Goal: Task Accomplishment & Management: Manage account settings

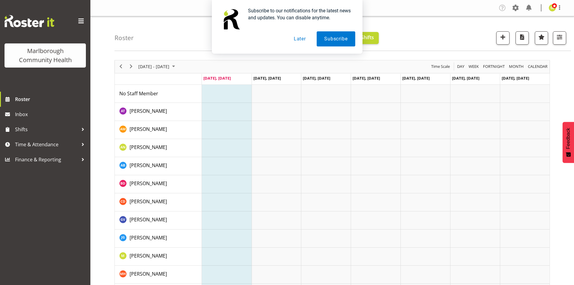
click at [301, 41] on button "Later" at bounding box center [299, 38] width 27 height 15
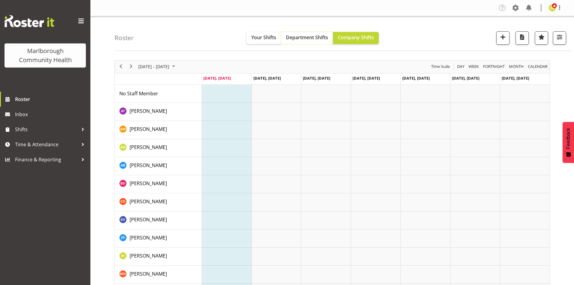
click at [316, 40] on span "Department Shifts" at bounding box center [307, 37] width 42 height 7
click at [355, 41] on button "Company Shifts" at bounding box center [356, 38] width 46 height 12
click at [264, 38] on span "Your Shifts" at bounding box center [263, 37] width 25 height 7
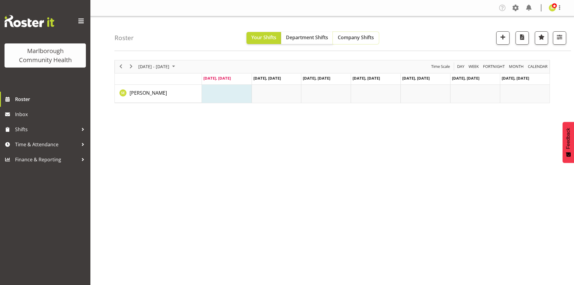
click at [361, 36] on span "Company Shifts" at bounding box center [356, 37] width 36 height 7
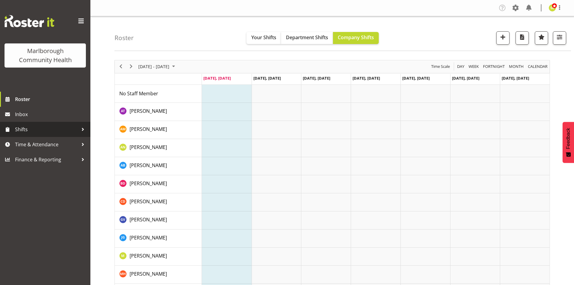
click at [82, 131] on div at bounding box center [82, 129] width 9 height 9
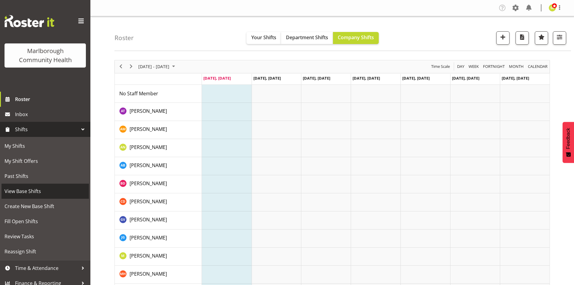
click at [56, 190] on span "View Base Shifts" at bounding box center [45, 190] width 81 height 9
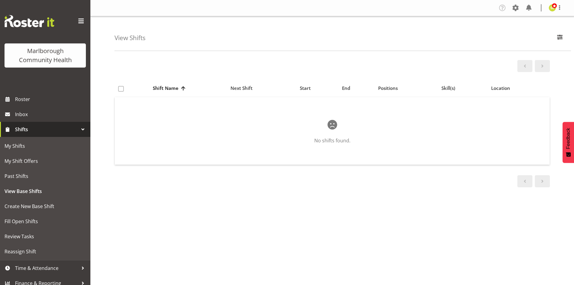
click at [73, 129] on span "Shifts" at bounding box center [46, 129] width 63 height 9
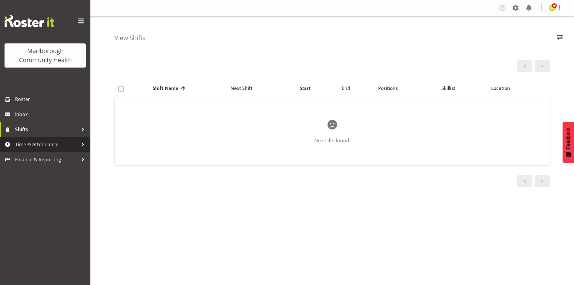
click at [65, 143] on span "Time & Attendance" at bounding box center [46, 144] width 63 height 9
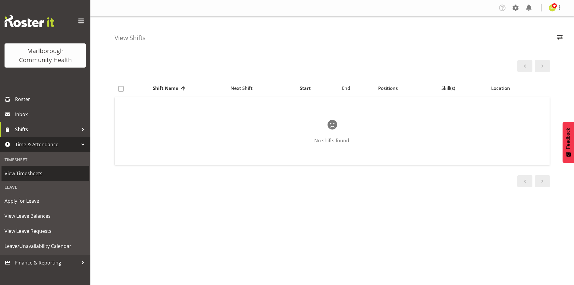
click at [39, 172] on span "View Timesheets" at bounding box center [45, 173] width 81 height 9
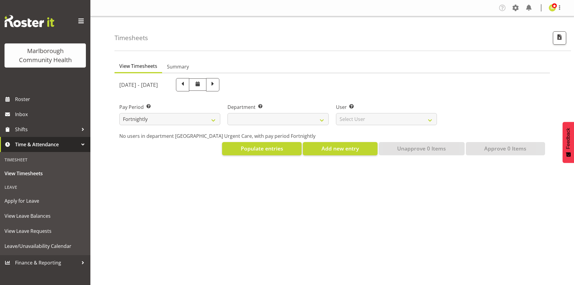
select select
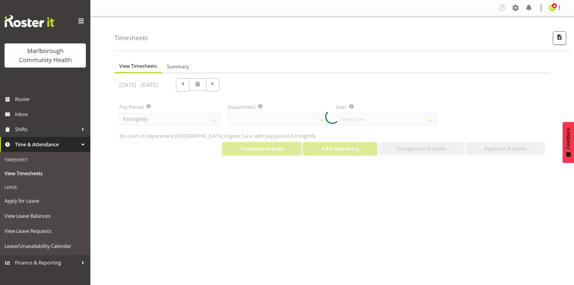
select select "11836"
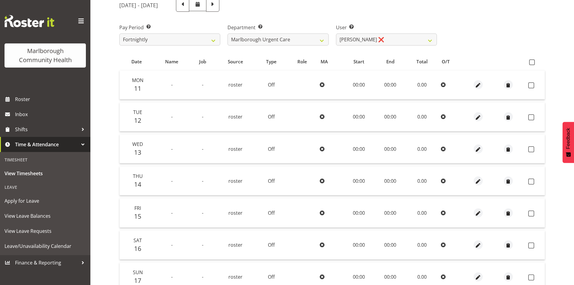
scroll to position [90, 0]
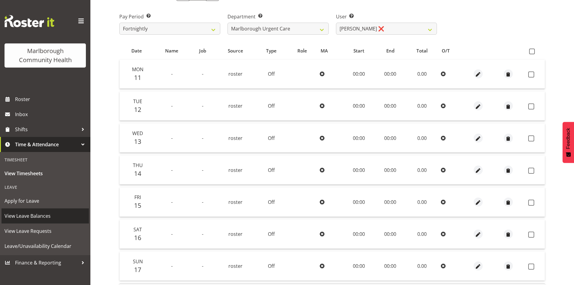
click at [52, 220] on span "View Leave Balances" at bounding box center [45, 215] width 81 height 9
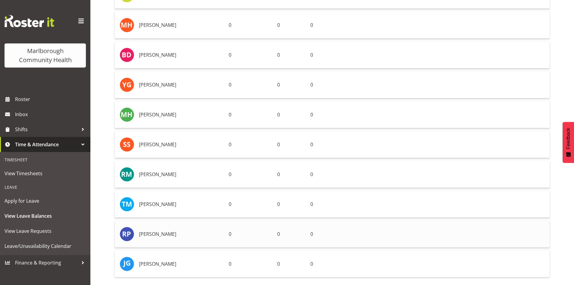
scroll to position [400, 0]
click at [46, 247] on span "Leave/Unavailability Calendar" at bounding box center [45, 245] width 81 height 9
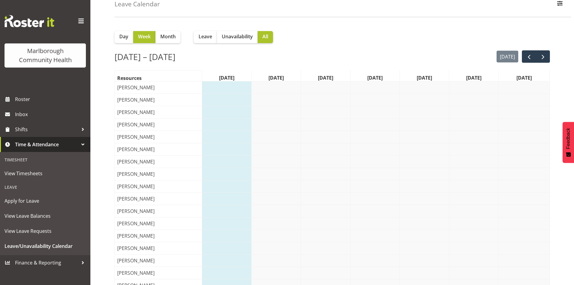
scroll to position [31, 0]
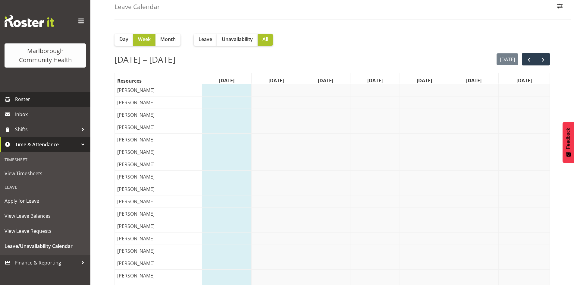
click at [32, 103] on span "Roster" at bounding box center [51, 99] width 72 height 9
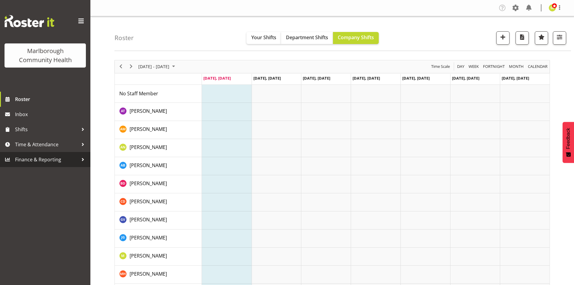
click at [69, 160] on span "Finance & Reporting" at bounding box center [46, 159] width 63 height 9
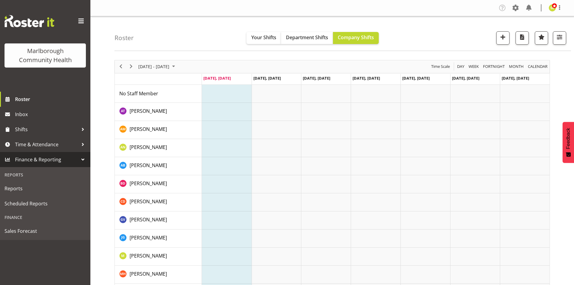
click at [65, 159] on span "Finance & Reporting" at bounding box center [46, 159] width 63 height 9
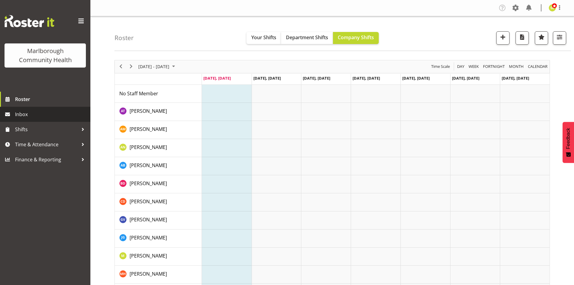
click at [55, 111] on span "Inbox" at bounding box center [51, 114] width 72 height 9
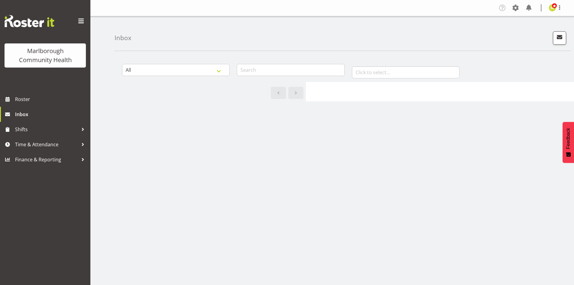
click at [52, 59] on div "Marlborough Community Health" at bounding box center [45, 55] width 69 height 18
click at [81, 23] on span at bounding box center [81, 21] width 10 height 10
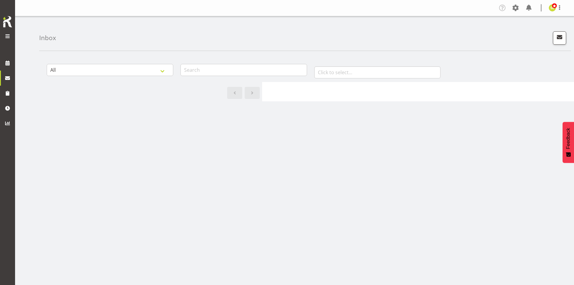
click at [5, 36] on span at bounding box center [7, 36] width 7 height 7
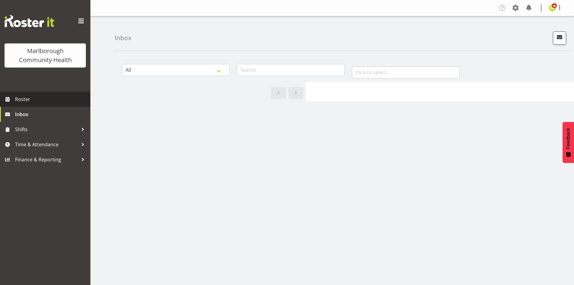
click at [25, 102] on span "Roster" at bounding box center [51, 99] width 72 height 9
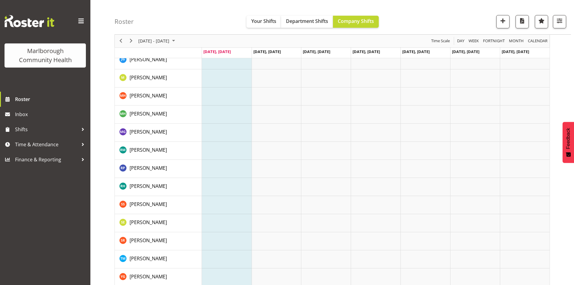
scroll to position [184, 0]
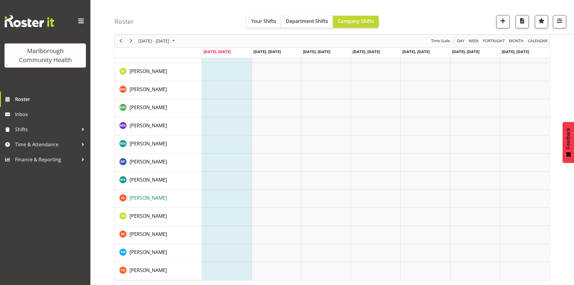
click at [151, 198] on span "Sandy Stewart" at bounding box center [148, 197] width 37 height 7
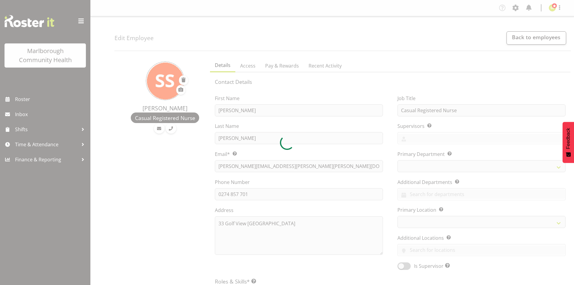
select select "TimelineWeek"
select select
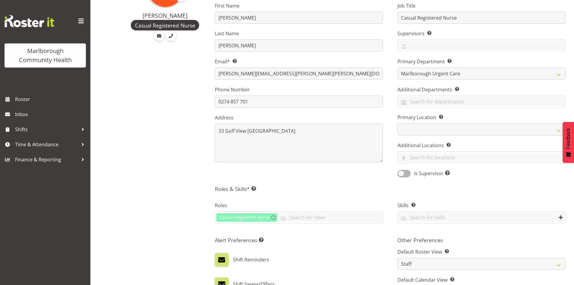
scroll to position [30, 0]
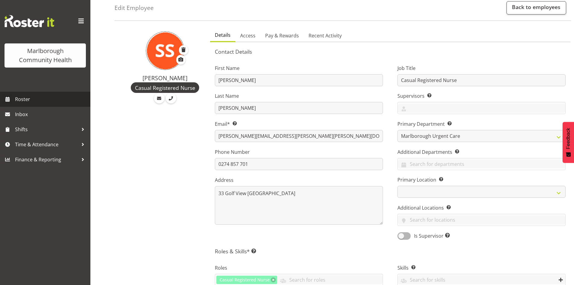
click at [41, 97] on span "Roster" at bounding box center [51, 99] width 72 height 9
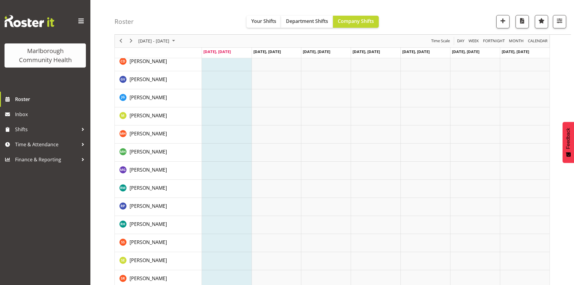
scroll to position [151, 0]
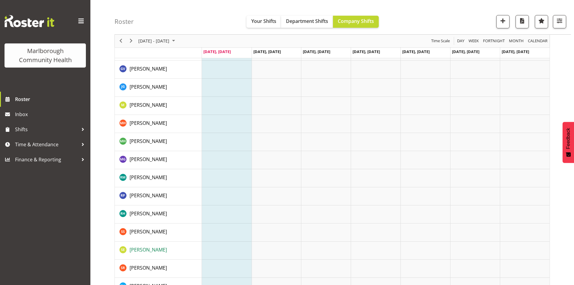
click at [148, 250] on span "[PERSON_NAME]" at bounding box center [148, 249] width 37 height 7
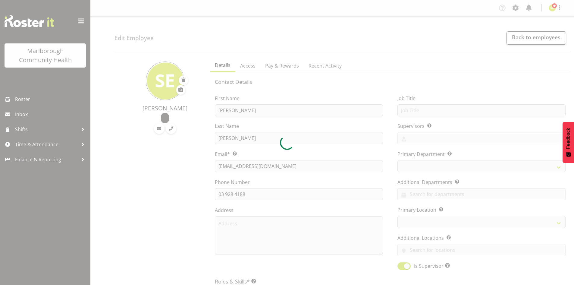
select select "TimelineWeek"
select select
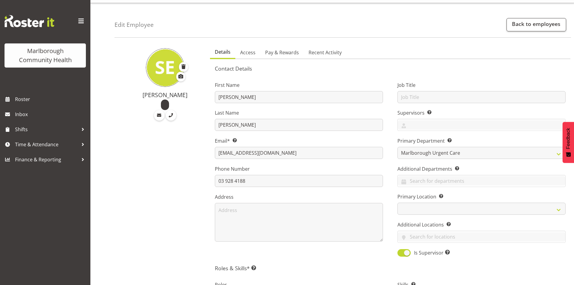
scroll to position [30, 0]
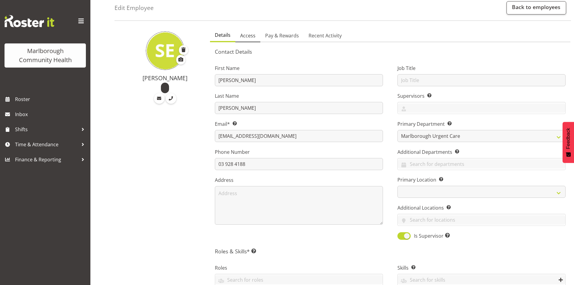
click at [249, 36] on span "Access" at bounding box center [247, 35] width 15 height 7
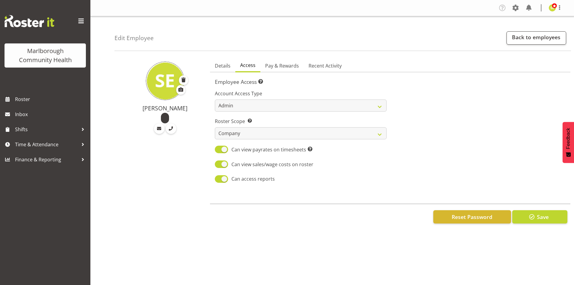
scroll to position [0, 0]
click at [290, 68] on span "Pay & Rewards" at bounding box center [282, 65] width 34 height 7
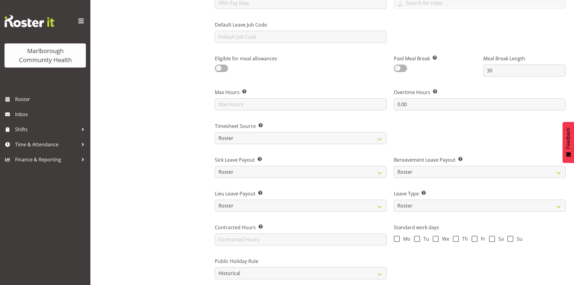
scroll to position [301, 0]
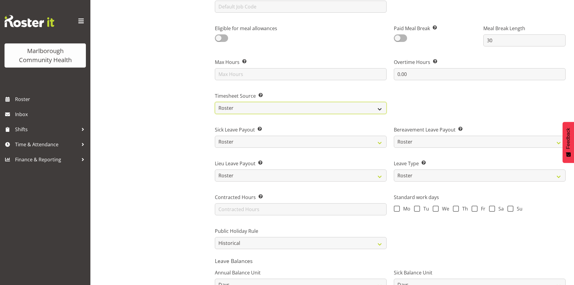
click at [333, 105] on select "Roster Manual GPS GPS (via Roster)" at bounding box center [301, 108] width 172 height 12
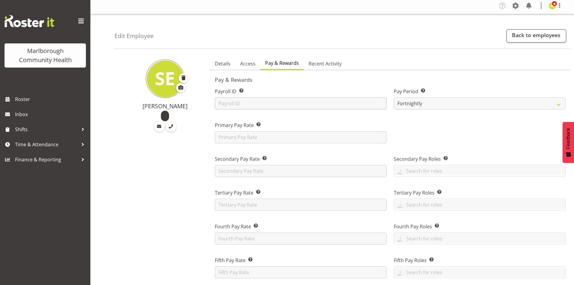
scroll to position [0, 0]
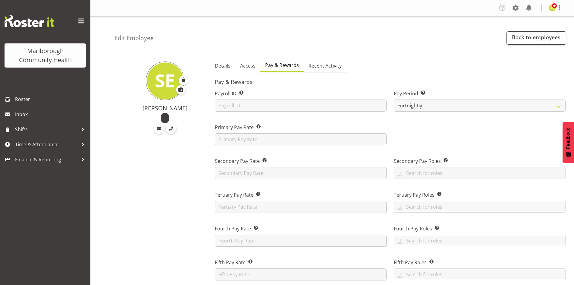
click at [326, 69] on span "Recent Activity" at bounding box center [325, 65] width 33 height 7
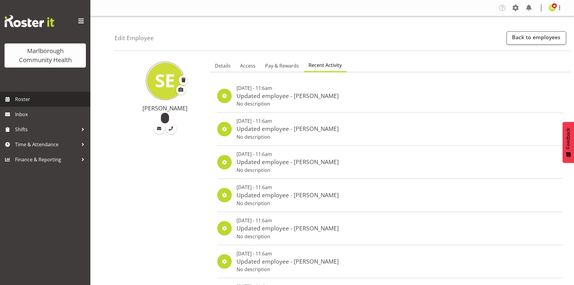
click at [29, 97] on span "Roster" at bounding box center [51, 99] width 72 height 9
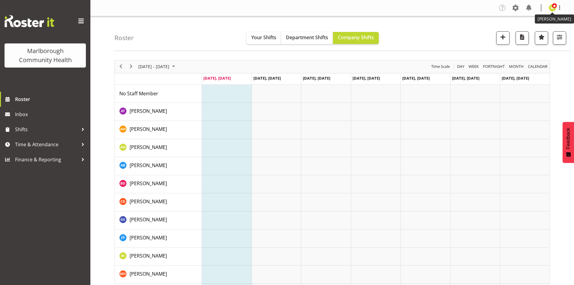
click at [553, 10] on img at bounding box center [552, 7] width 7 height 7
click at [535, 19] on link "Profile" at bounding box center [534, 20] width 58 height 11
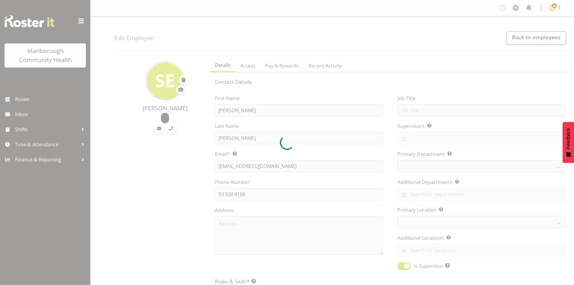
select select "TimelineWeek"
select select
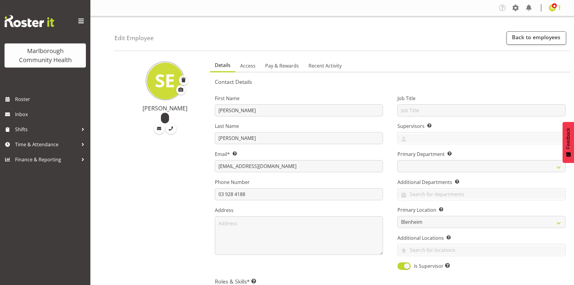
click at [559, 8] on span at bounding box center [559, 7] width 7 height 7
click at [530, 8] on span at bounding box center [529, 8] width 10 height 10
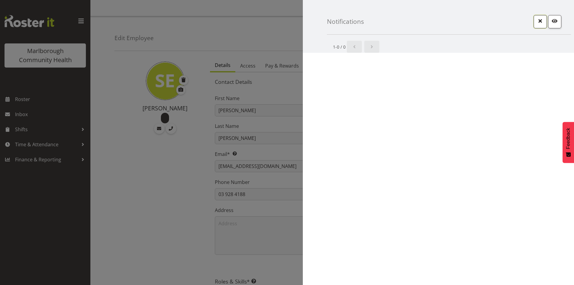
click at [535, 23] on button "button" at bounding box center [540, 21] width 13 height 13
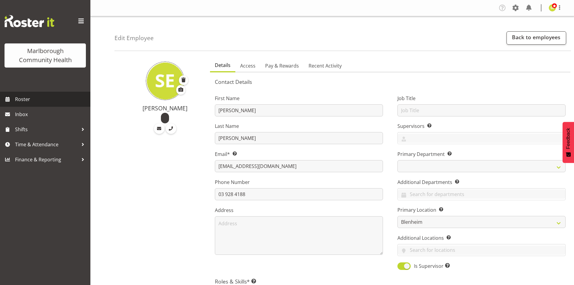
click at [40, 102] on span "Roster" at bounding box center [51, 99] width 72 height 9
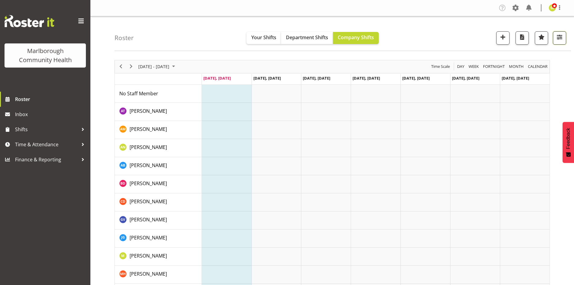
click at [556, 42] on button "button" at bounding box center [559, 37] width 13 height 13
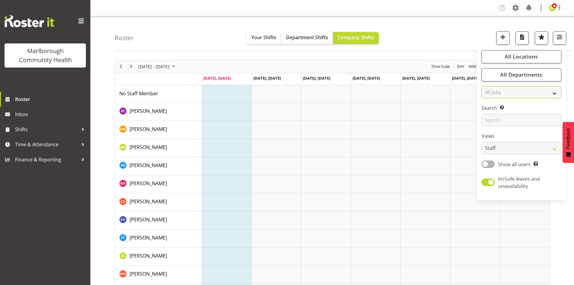
click at [537, 90] on select "All Jobs All Jobs" at bounding box center [521, 92] width 80 height 12
click at [460, 34] on div "Roster Your Shifts Department Shifts Company Shifts All Locations [GEOGRAPHIC_D…" at bounding box center [342, 33] width 456 height 35
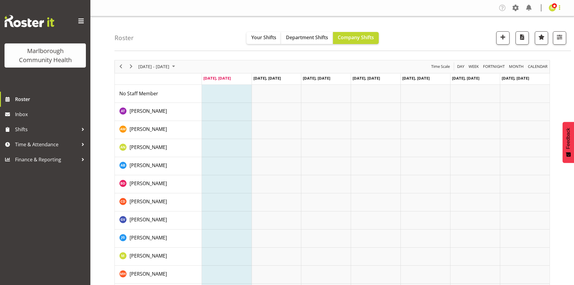
click at [560, 8] on span at bounding box center [559, 7] width 7 height 7
click at [542, 31] on link "Log Out" at bounding box center [534, 31] width 58 height 11
